Goal: Use online tool/utility

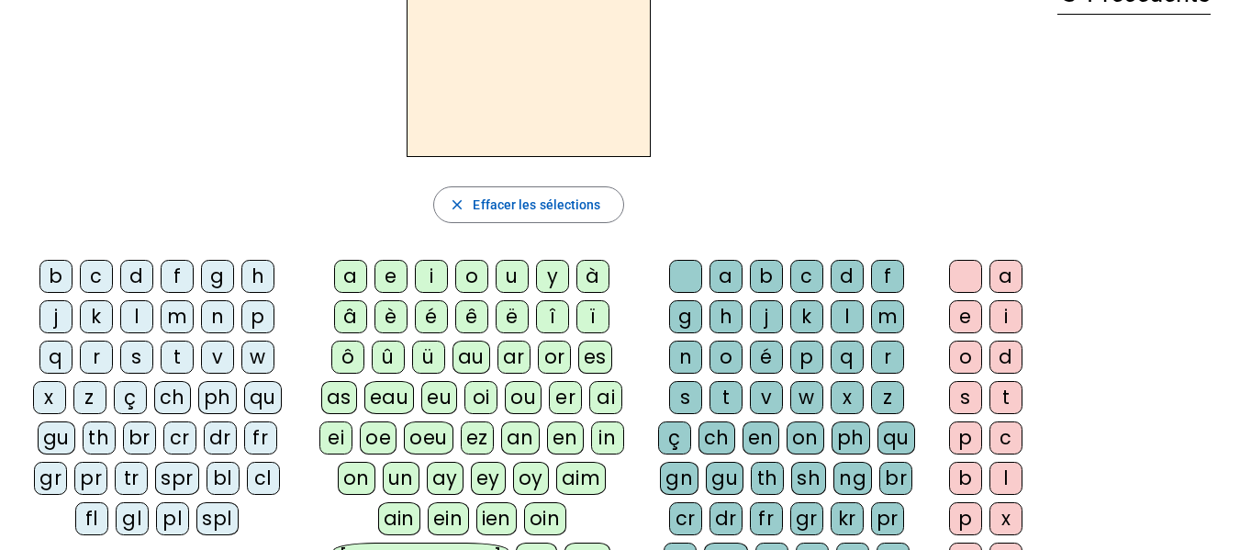
scroll to position [132, 0]
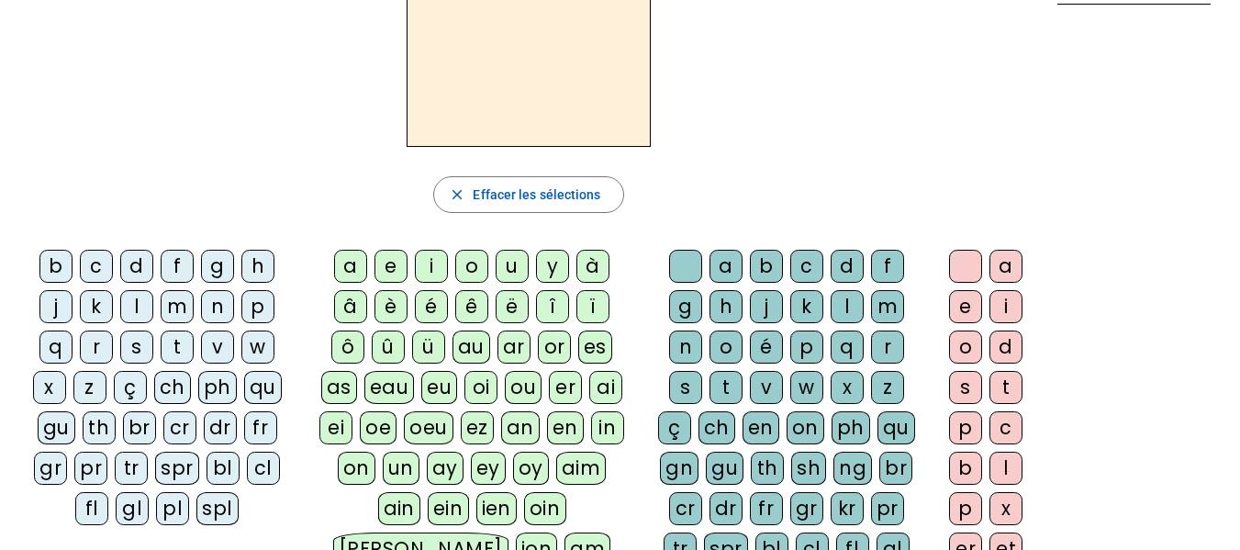
click at [436, 305] on div "é" at bounding box center [431, 306] width 33 height 33
click at [807, 269] on div "c" at bounding box center [806, 266] width 33 height 33
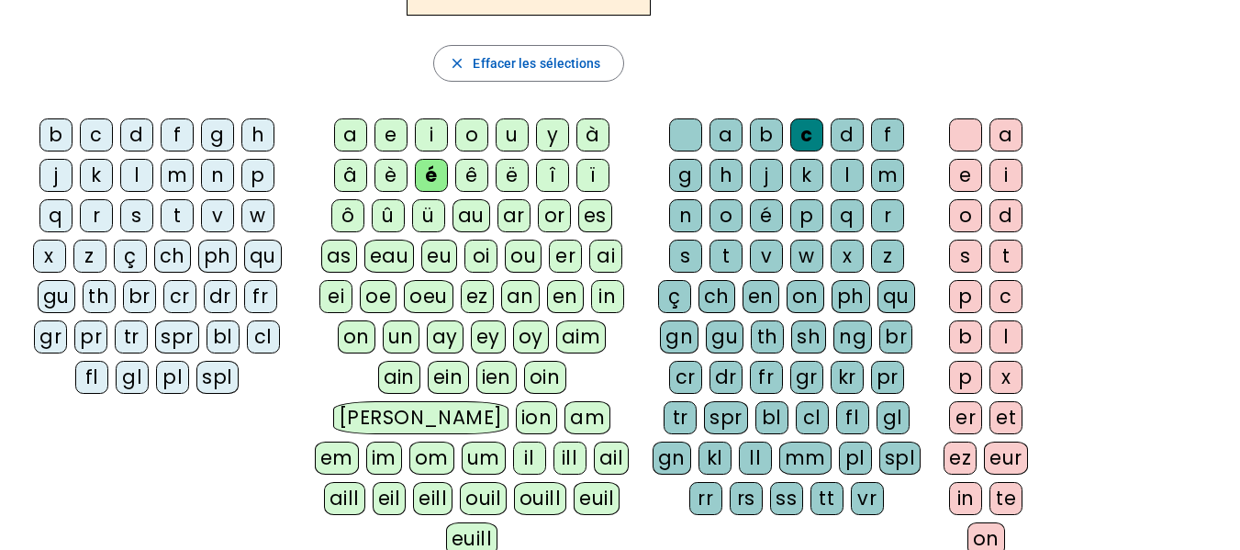
scroll to position [260, 0]
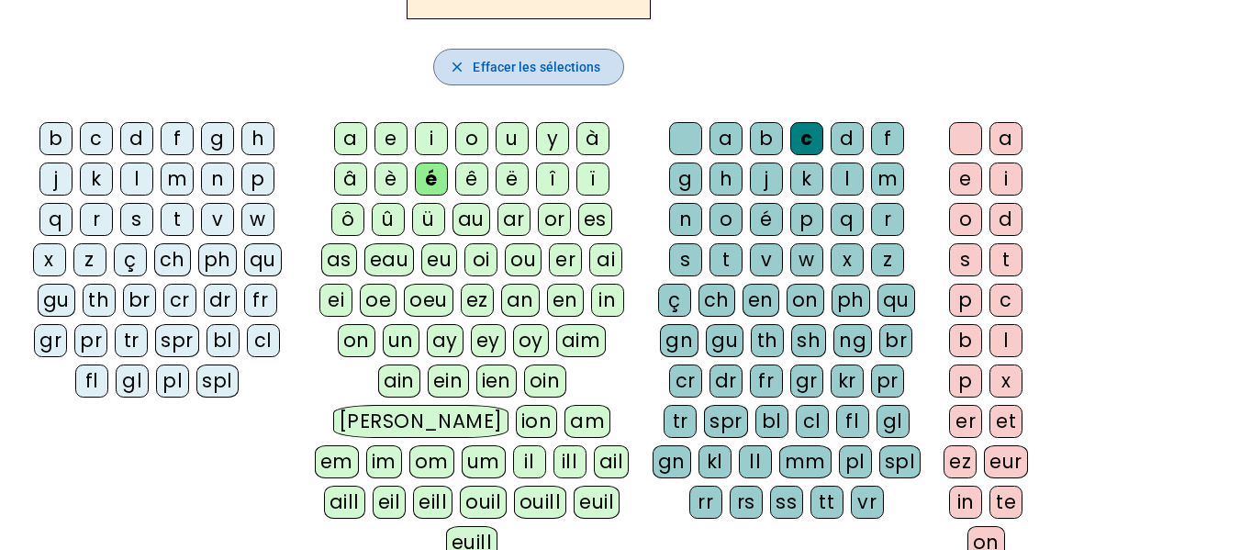
click at [562, 65] on span "Effacer les sélections" at bounding box center [537, 67] width 128 height 22
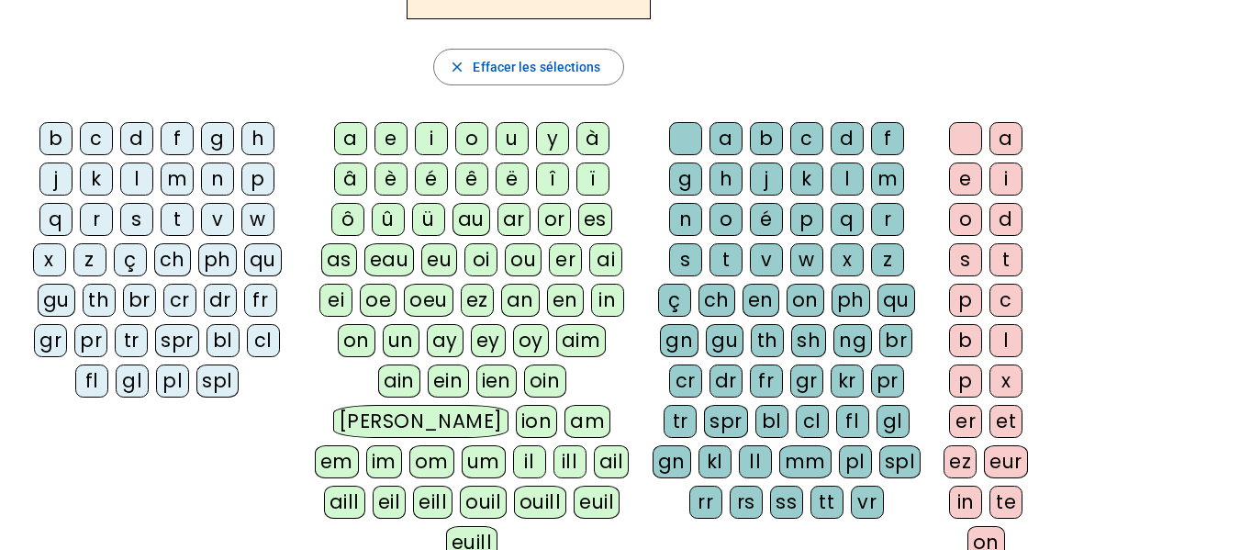
click at [170, 261] on div "ch" at bounding box center [172, 259] width 37 height 33
click at [953, 455] on div "ez" at bounding box center [959, 461] width 33 height 33
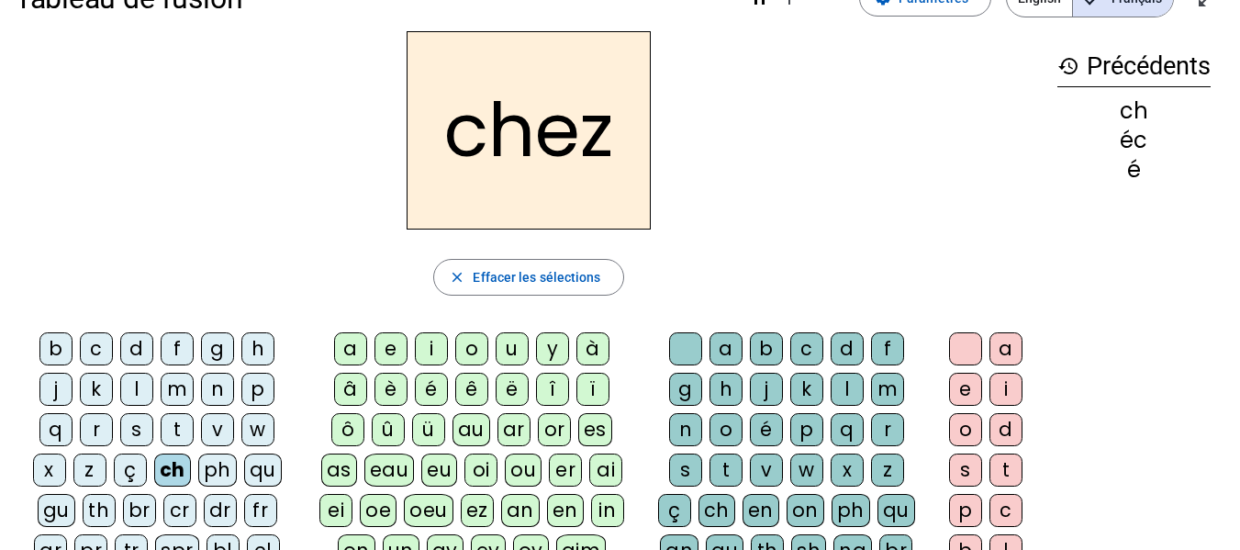
scroll to position [47, 0]
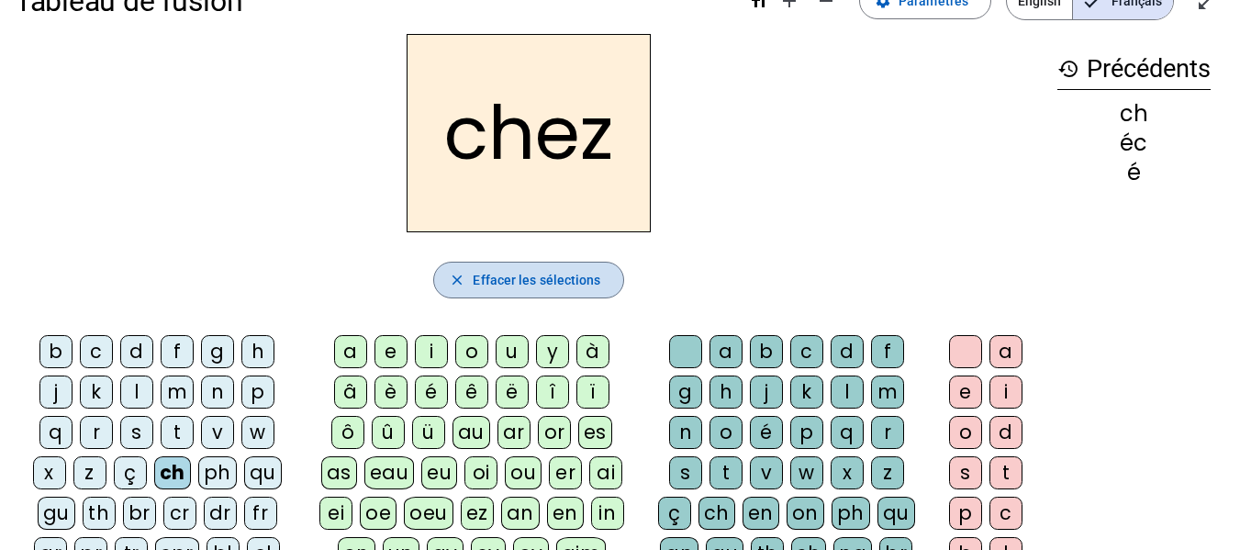
click at [587, 280] on span "Effacer les sélections" at bounding box center [537, 280] width 128 height 22
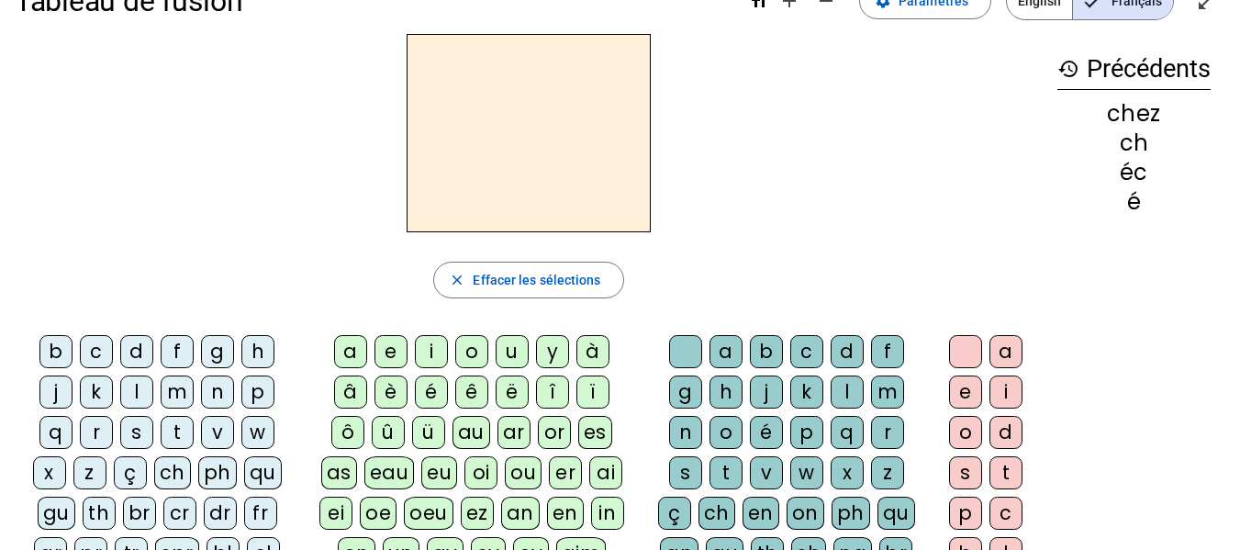
click at [351, 347] on div "a" at bounding box center [350, 351] width 33 height 33
click at [679, 467] on div "s" at bounding box center [685, 472] width 33 height 33
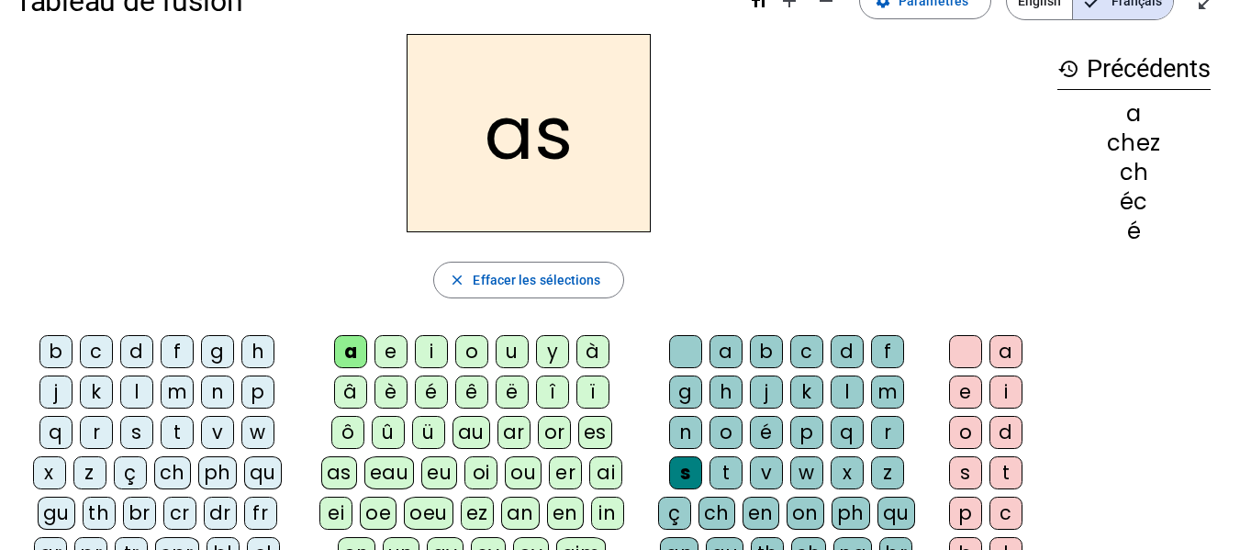
click at [682, 470] on div "s" at bounding box center [685, 472] width 33 height 33
click at [687, 467] on div "s" at bounding box center [685, 472] width 33 height 33
click at [564, 291] on span "button" at bounding box center [528, 280] width 188 height 44
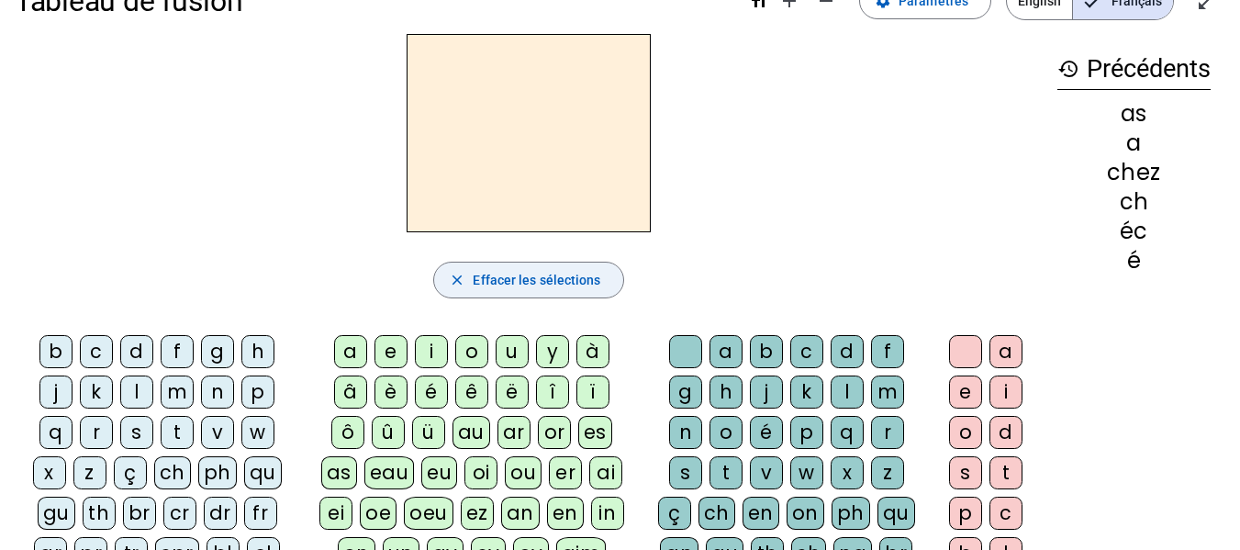
click at [342, 468] on div "as" at bounding box center [339, 472] width 36 height 33
